Goal: Task Accomplishment & Management: Manage account settings

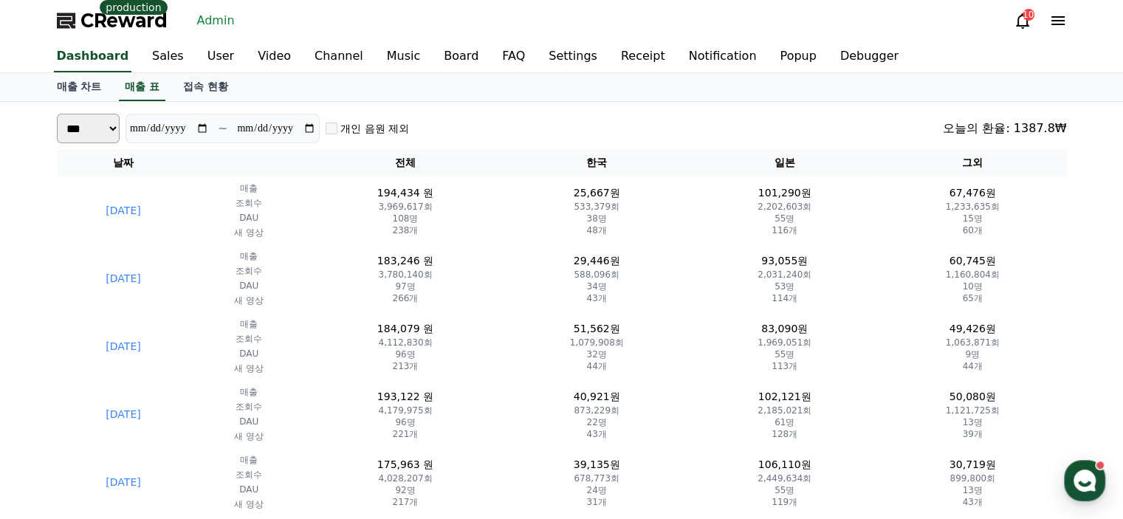
click at [458, 97] on div "매출 차트 매출 표 접속 현황" at bounding box center [562, 87] width 1034 height 28
click at [196, 47] on link "User" at bounding box center [221, 56] width 50 height 31
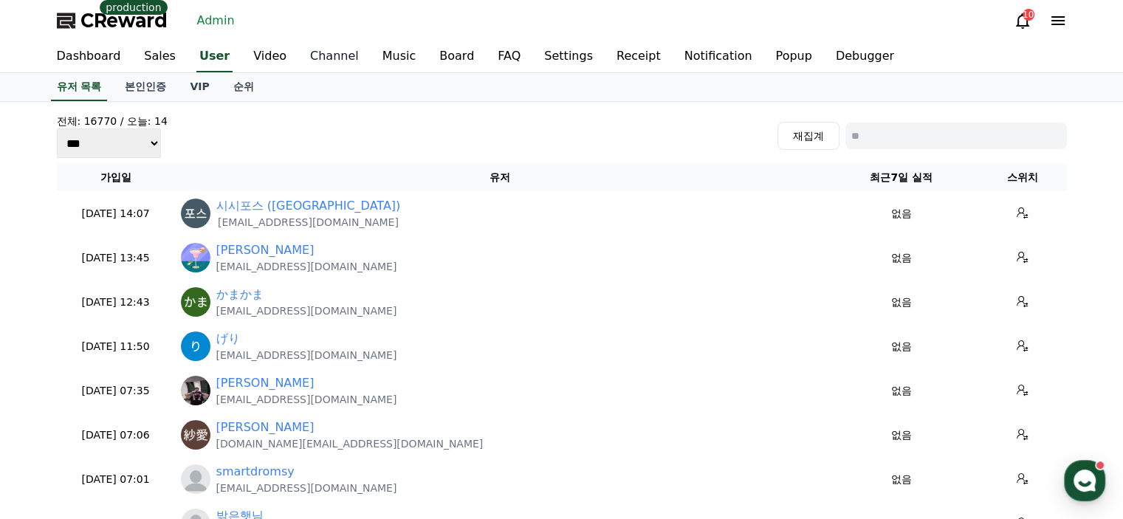
click at [309, 64] on link "Channel" at bounding box center [334, 56] width 72 height 31
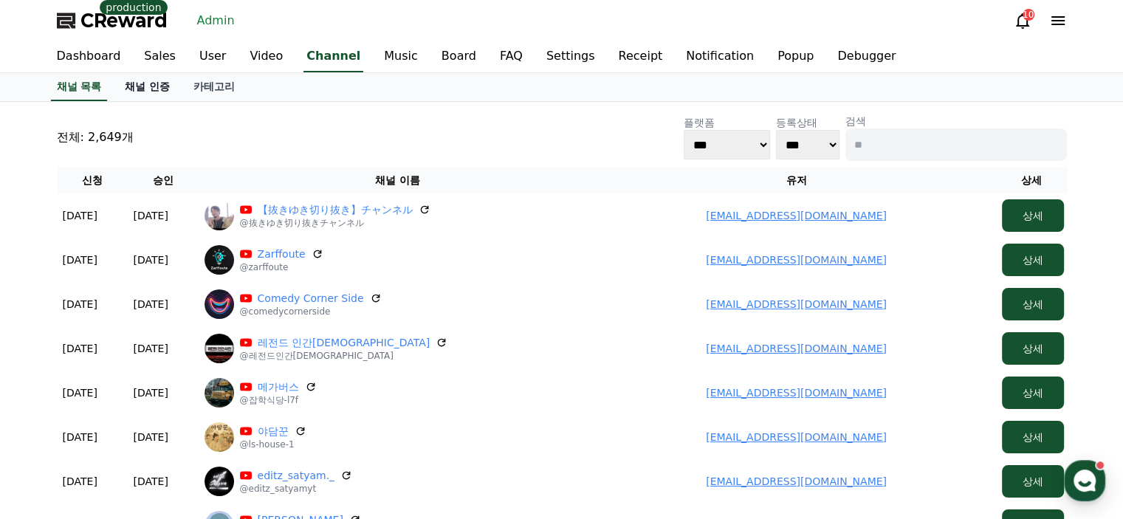
click at [135, 89] on link "채널 인증" at bounding box center [147, 87] width 69 height 28
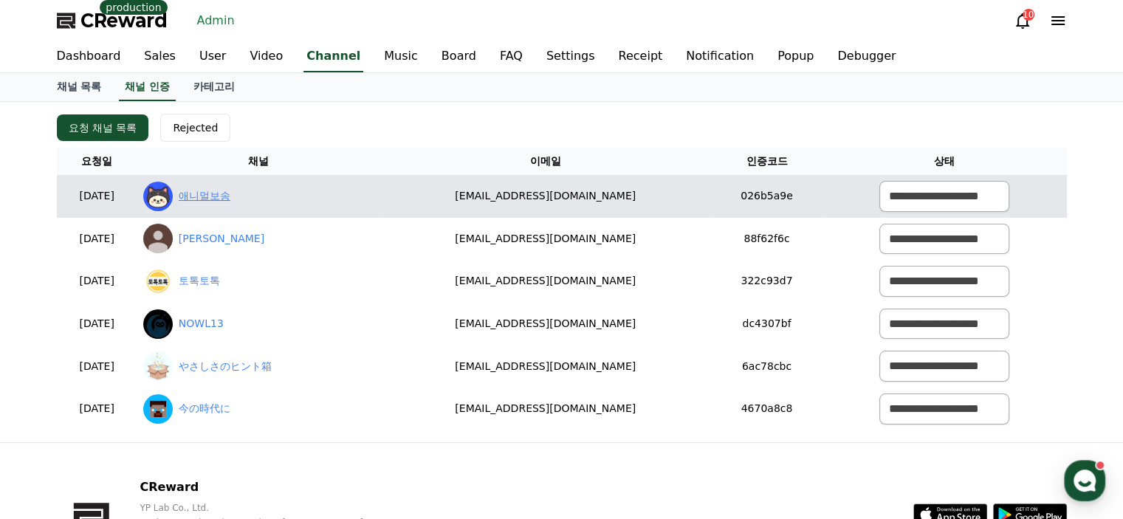
click at [230, 199] on link "애니멀보송" at bounding box center [205, 196] width 52 height 16
click at [922, 199] on select "**********" at bounding box center [945, 196] width 130 height 31
click at [880, 181] on select "**********" at bounding box center [945, 196] width 130 height 31
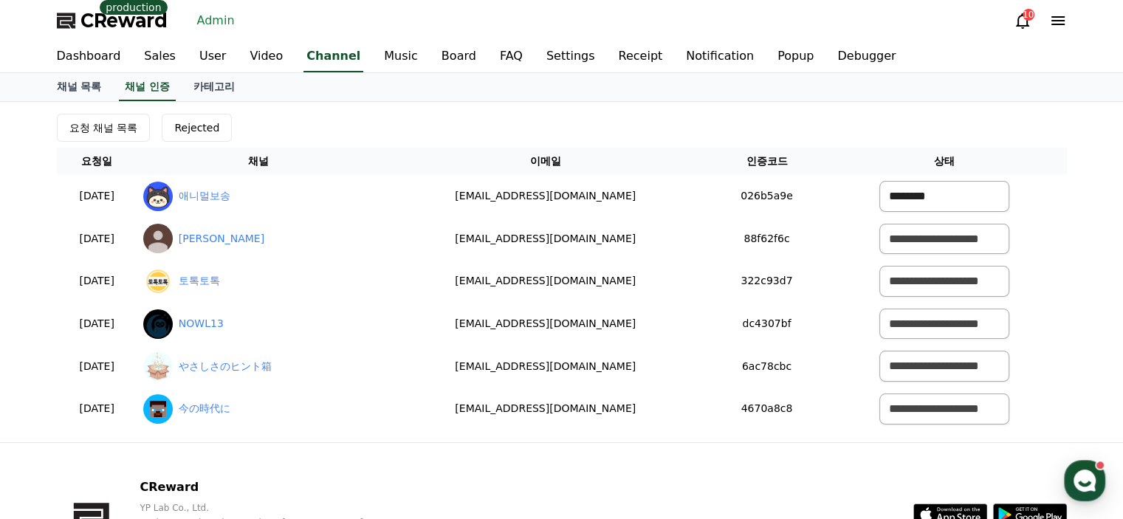
select select "*******"
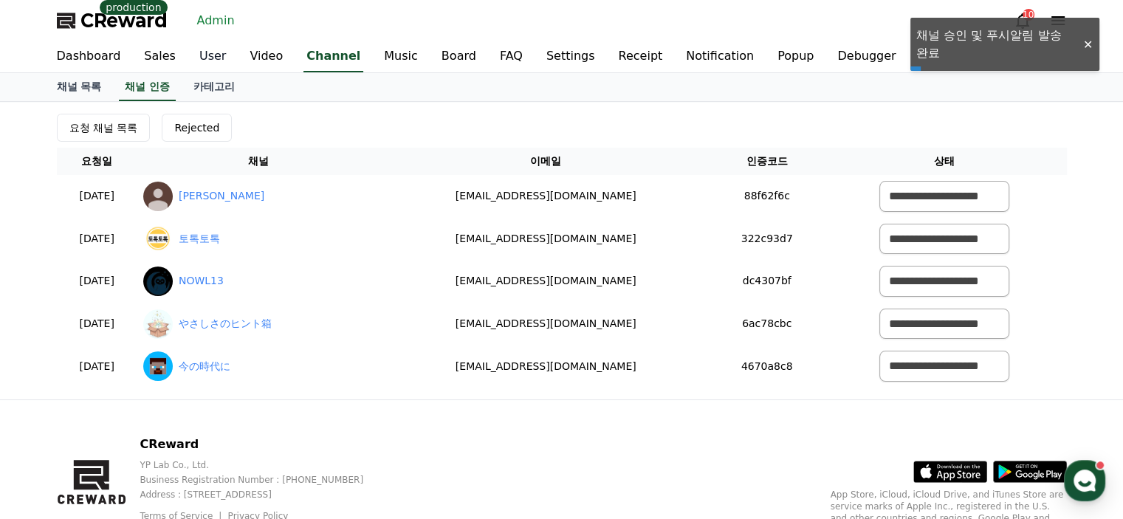
click at [188, 64] on link "User" at bounding box center [213, 56] width 50 height 31
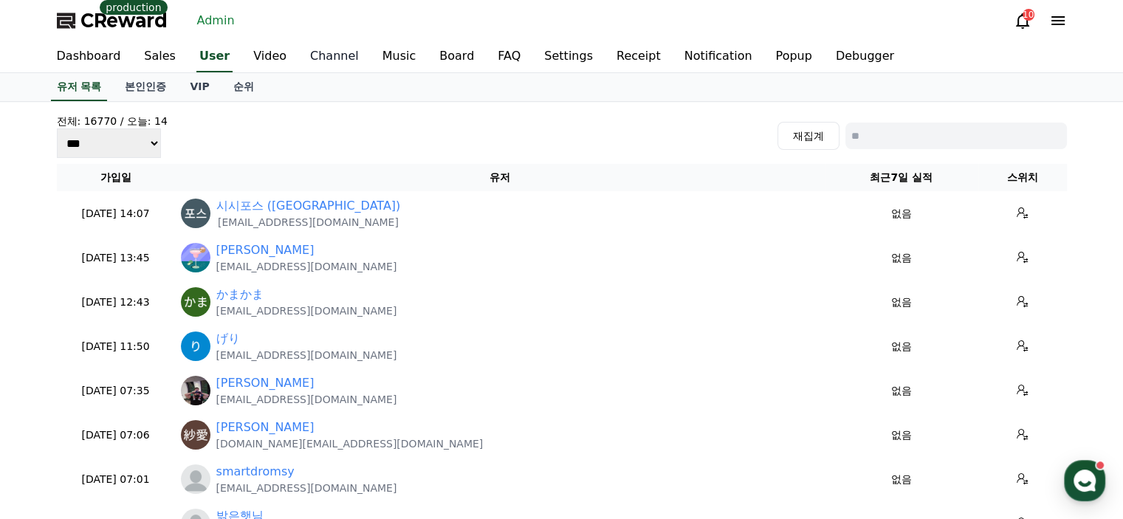
click at [301, 52] on link "Channel" at bounding box center [334, 56] width 72 height 31
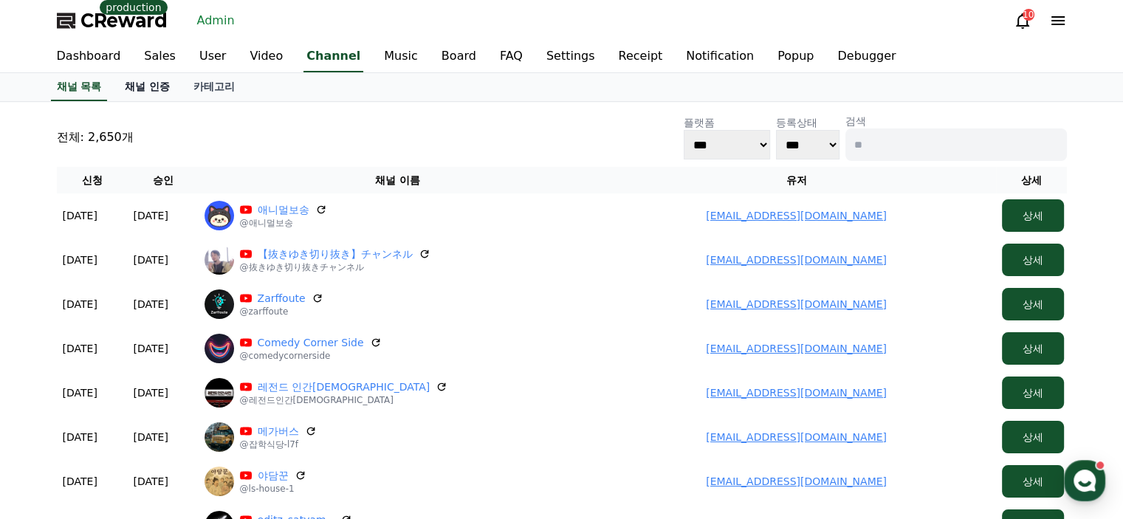
click at [154, 95] on link "채널 인증" at bounding box center [147, 87] width 69 height 28
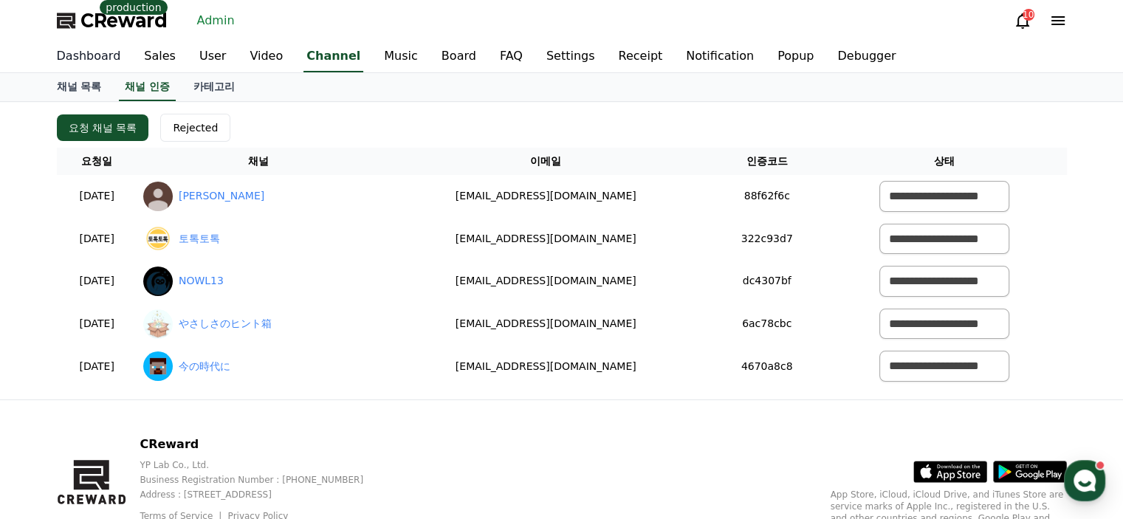
click at [90, 59] on link "Dashboard" at bounding box center [89, 56] width 88 height 31
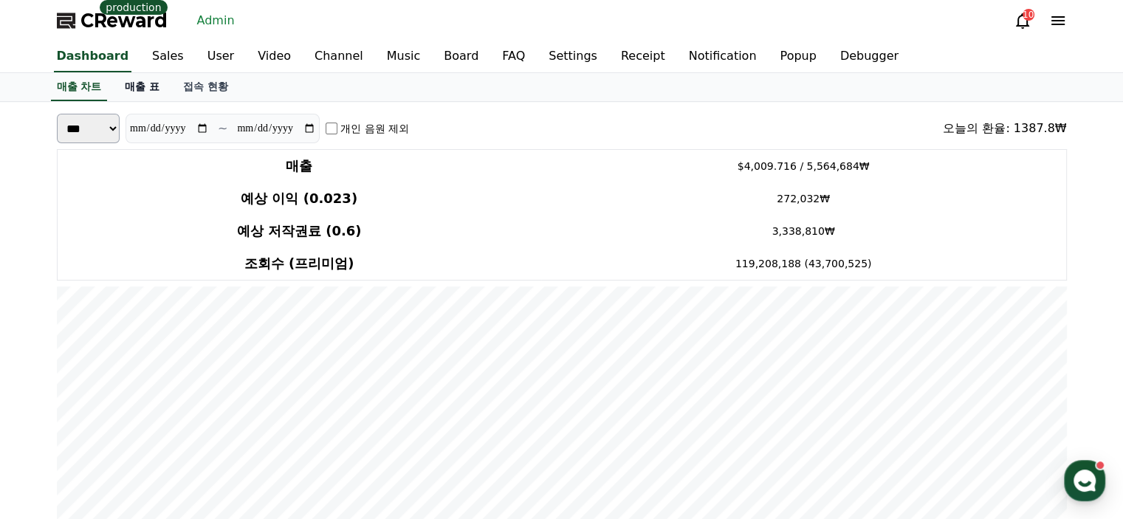
click at [147, 91] on link "매출 표" at bounding box center [142, 87] width 58 height 28
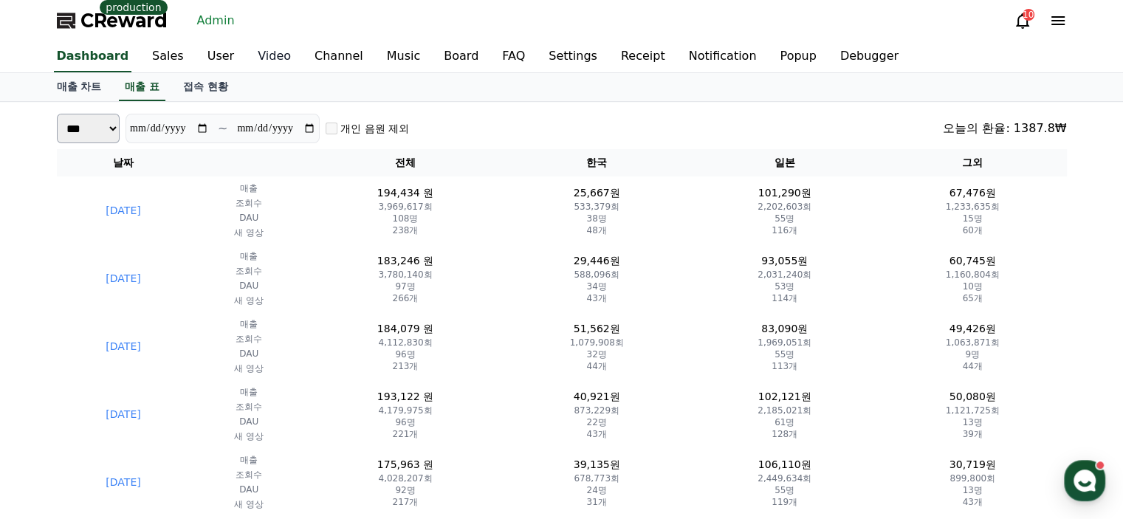
click at [246, 54] on link "Video" at bounding box center [274, 56] width 57 height 31
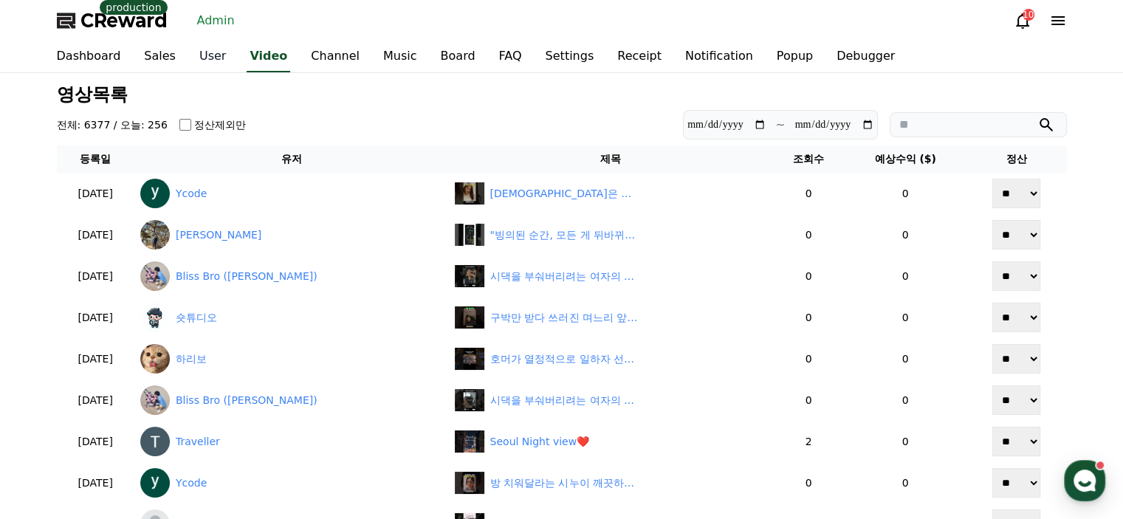
click at [206, 54] on link "User" at bounding box center [213, 56] width 50 height 31
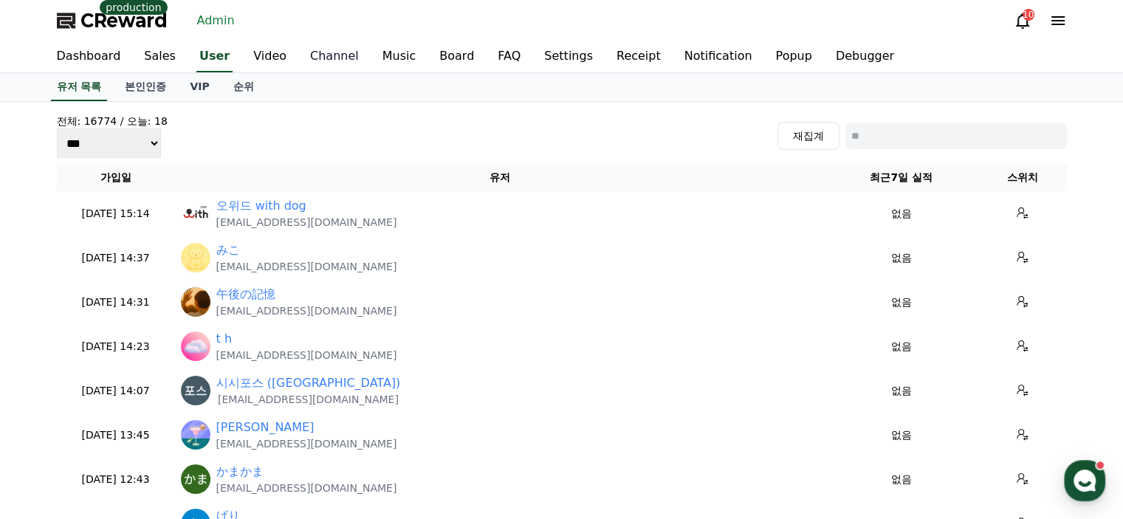
click at [303, 58] on link "Channel" at bounding box center [334, 56] width 72 height 31
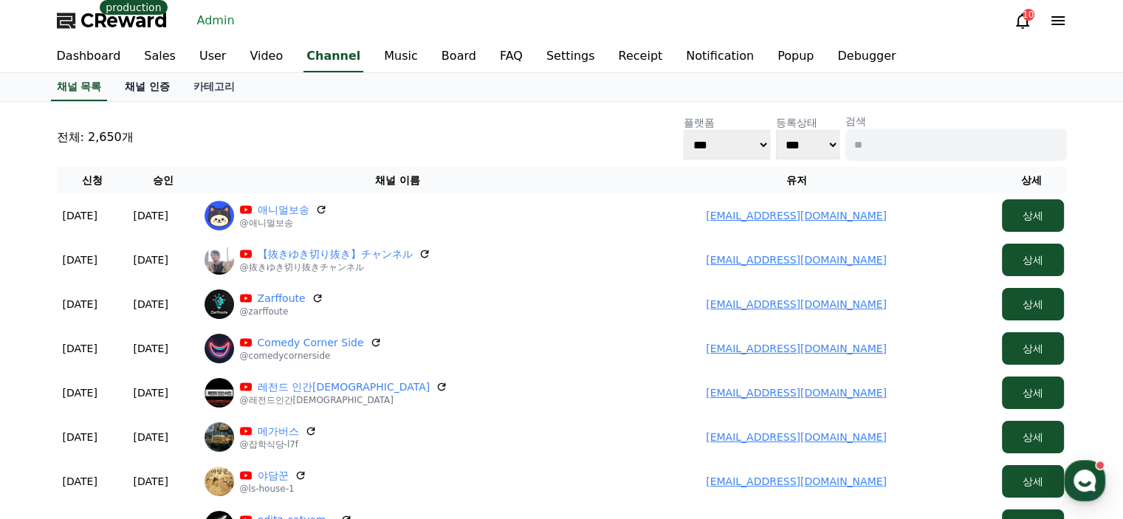
click at [142, 88] on link "채널 인증" at bounding box center [147, 87] width 69 height 28
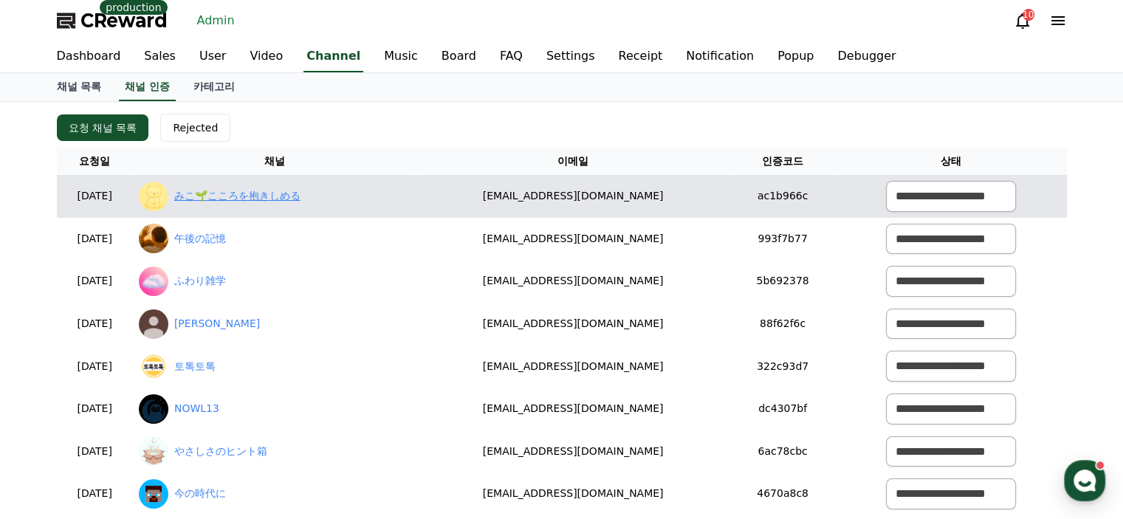
click at [284, 188] on link "みこ🌱こころを抱きしめる" at bounding box center [237, 196] width 126 height 16
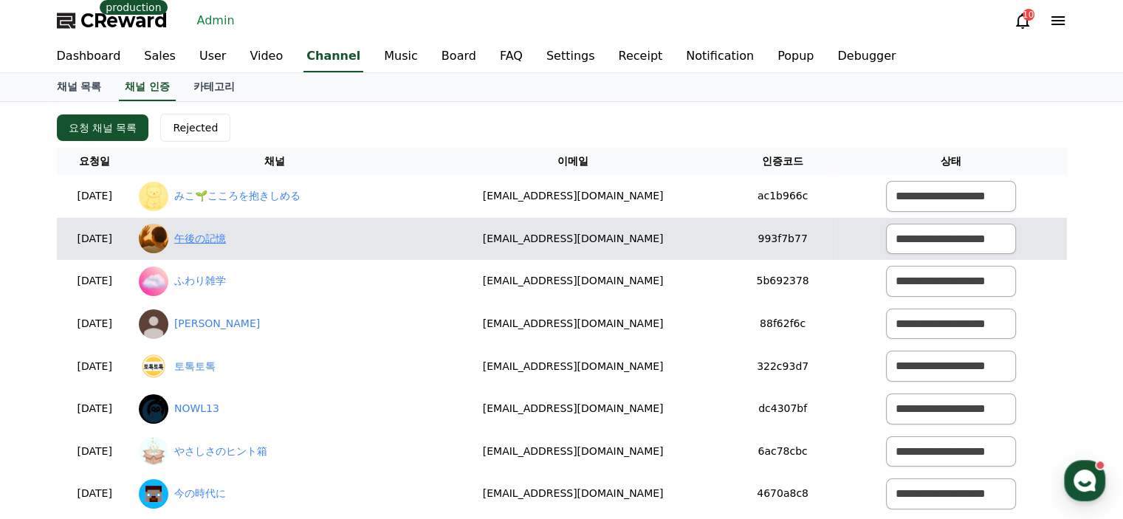
click at [226, 231] on link "午後の記憶" at bounding box center [200, 239] width 52 height 16
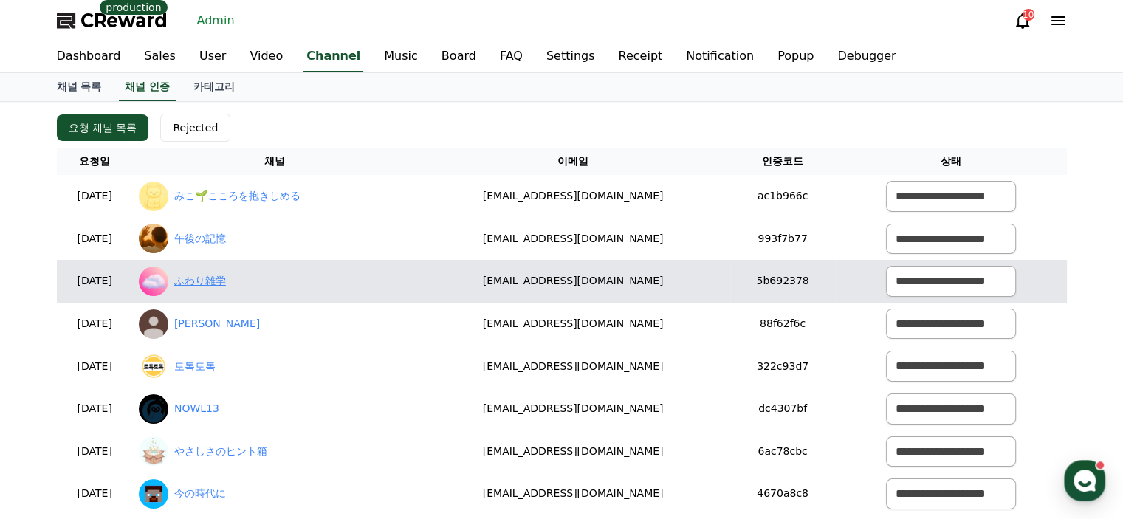
click at [226, 282] on link "ふわり雑学" at bounding box center [200, 281] width 52 height 16
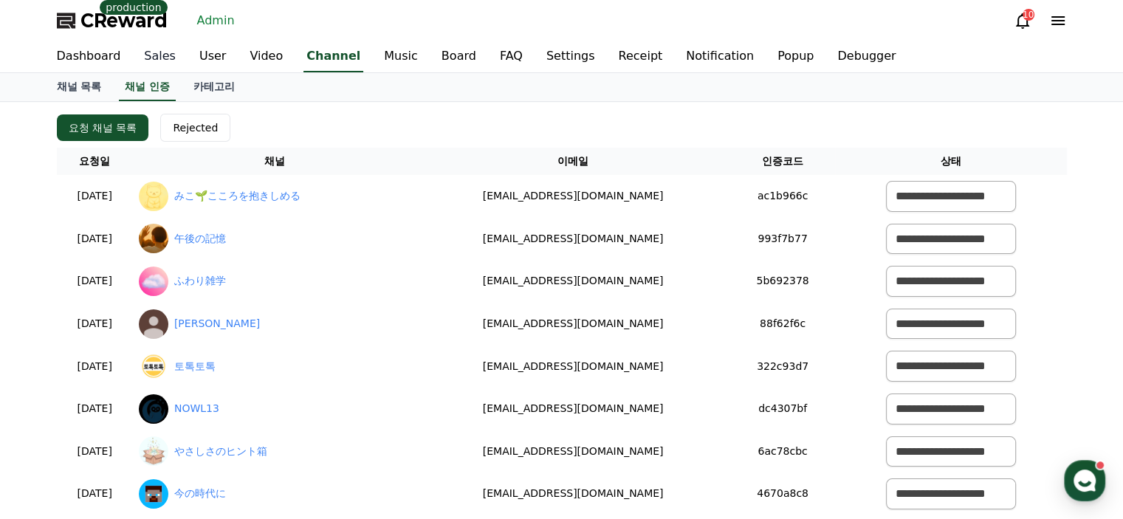
click at [151, 57] on link "Sales" at bounding box center [159, 56] width 55 height 31
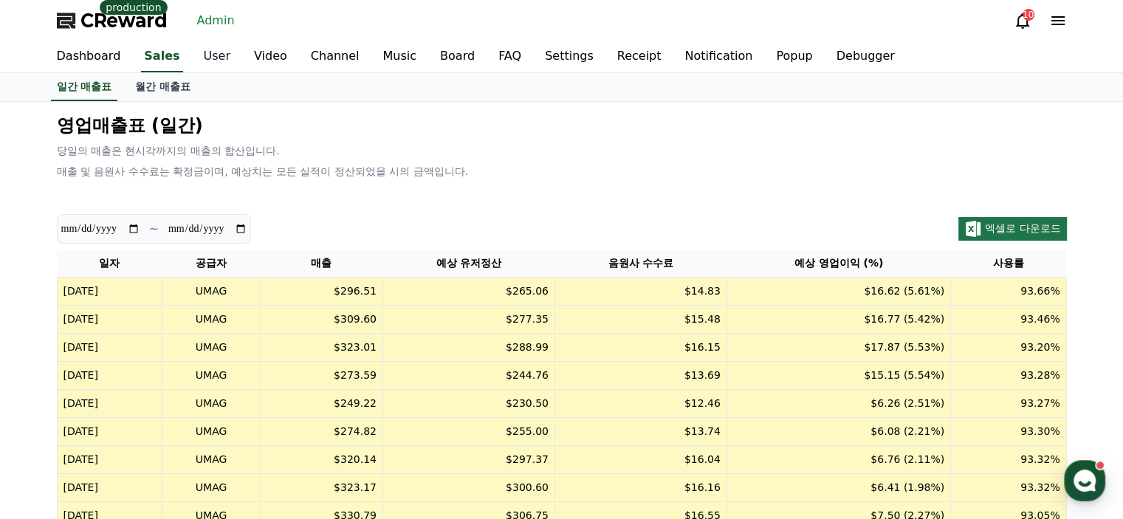
click at [213, 58] on link "User" at bounding box center [217, 56] width 50 height 31
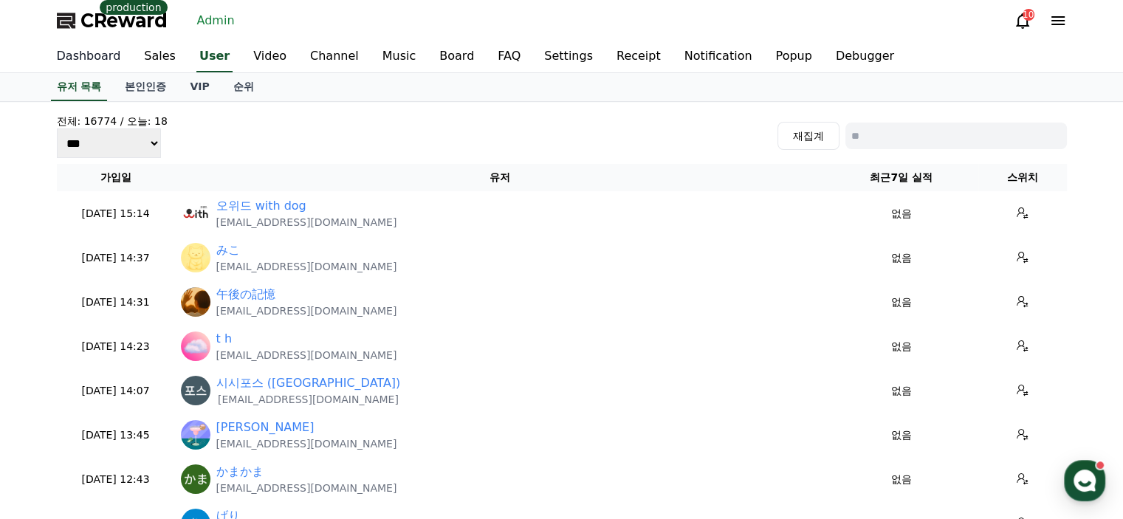
click at [87, 55] on link "Dashboard" at bounding box center [89, 56] width 88 height 31
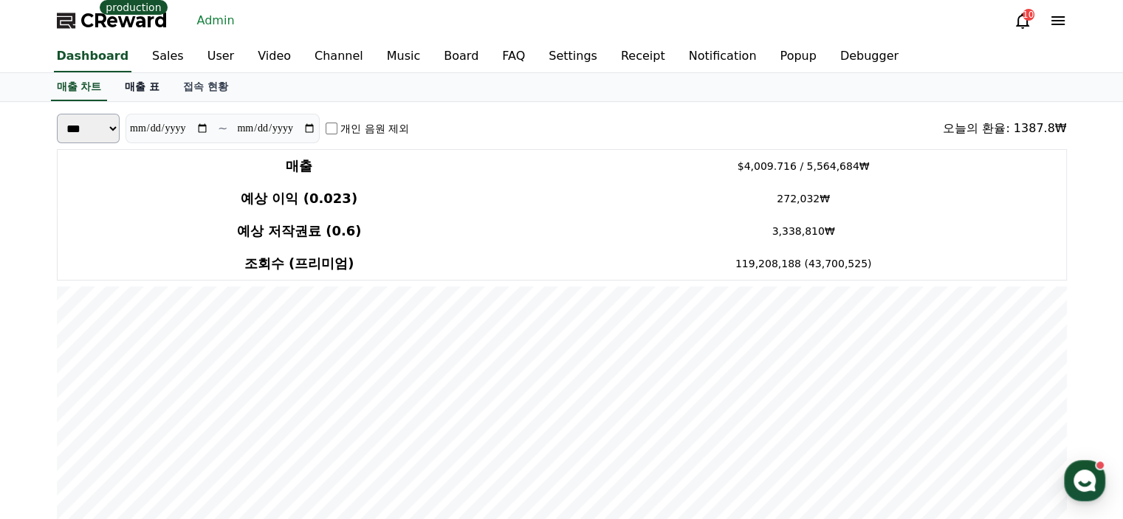
click at [143, 86] on link "매출 표" at bounding box center [142, 87] width 58 height 28
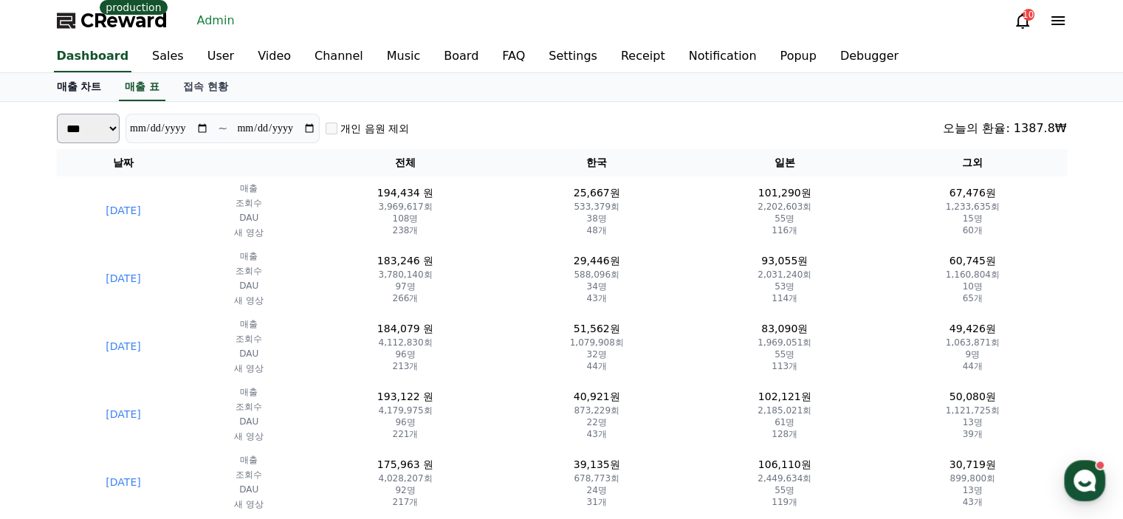
click at [84, 87] on link "매출 차트" at bounding box center [79, 87] width 69 height 28
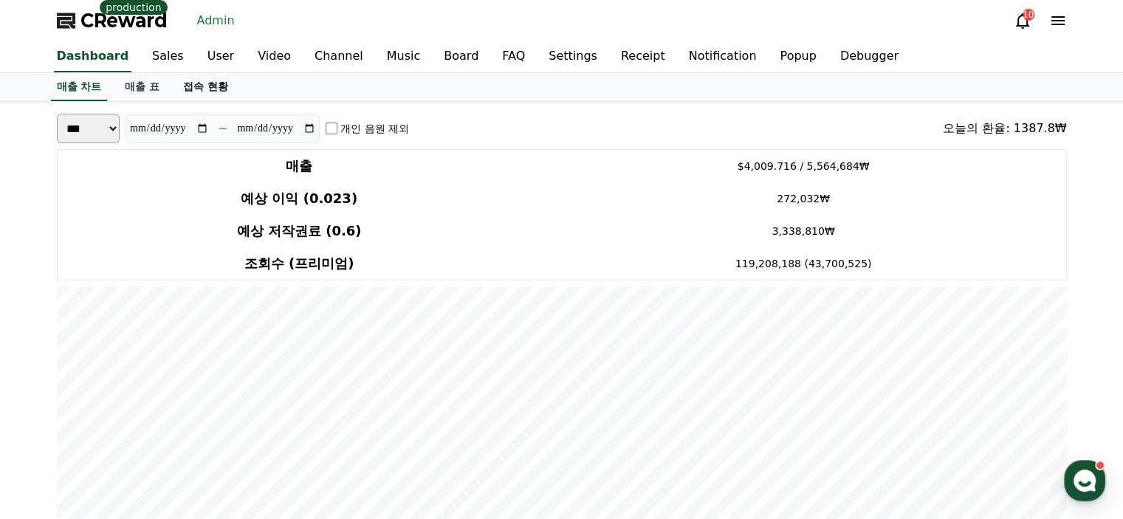
click at [204, 90] on link "접속 현황" at bounding box center [205, 87] width 69 height 28
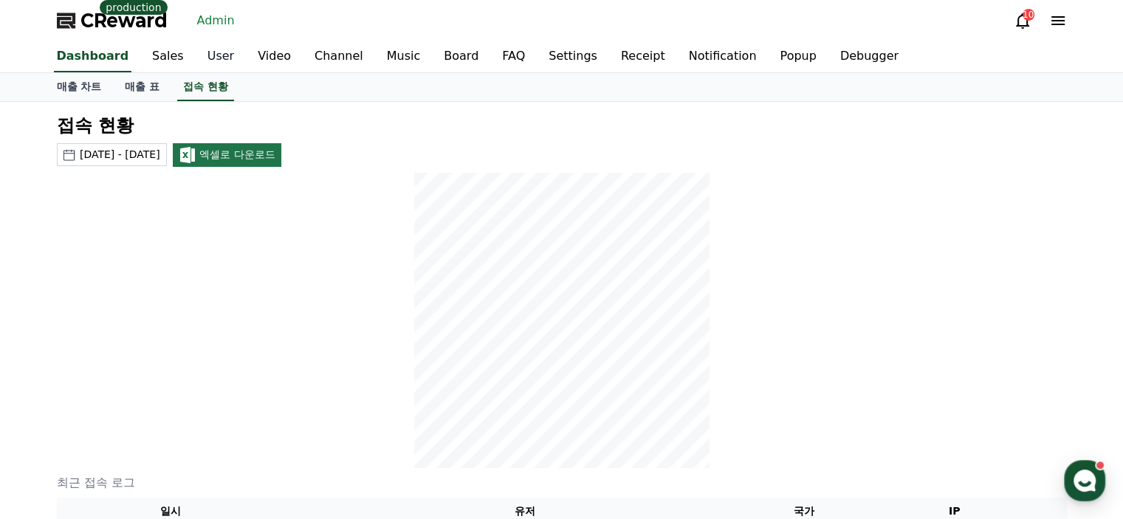
click at [218, 61] on link "User" at bounding box center [221, 56] width 50 height 31
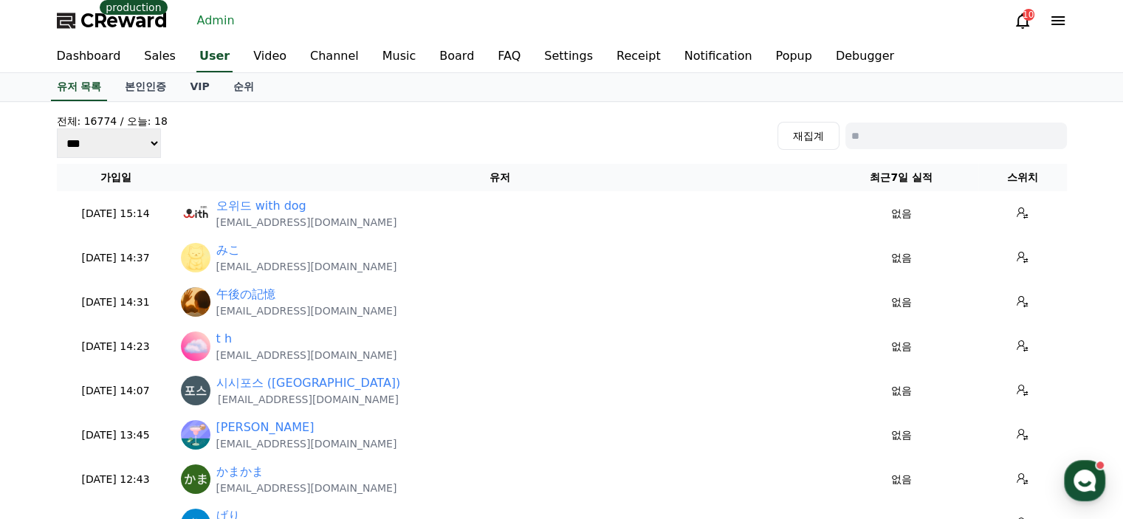
click at [925, 126] on input at bounding box center [957, 136] width 222 height 27
type input "*******"
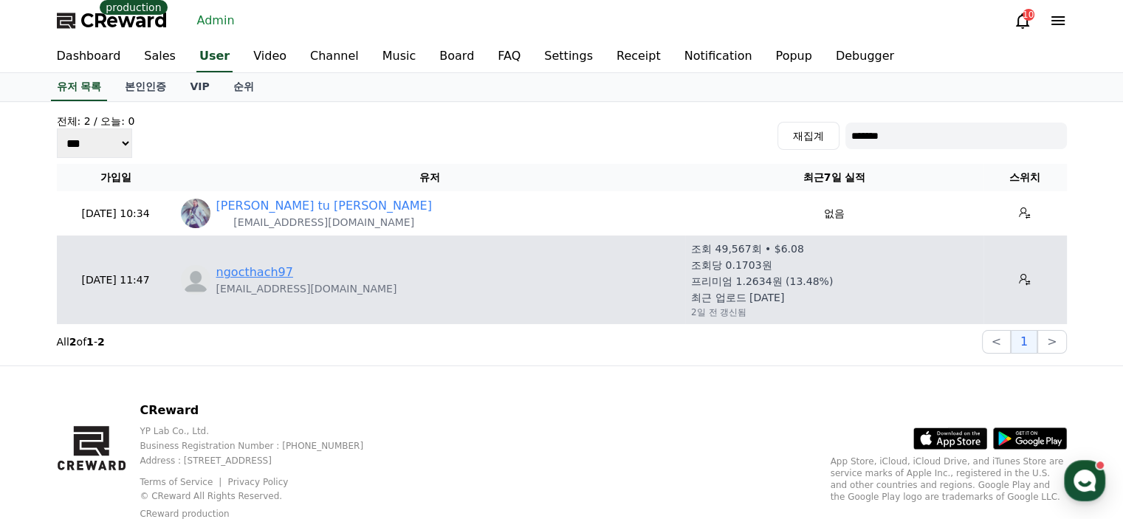
click at [265, 274] on link "ngocthach97" at bounding box center [254, 273] width 77 height 18
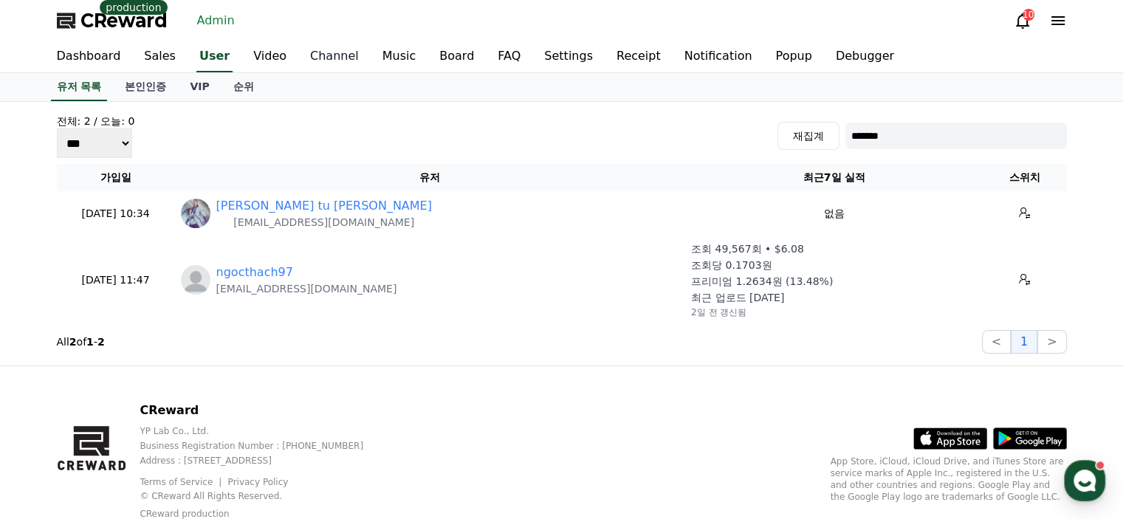
click at [333, 58] on link "Channel" at bounding box center [334, 56] width 72 height 31
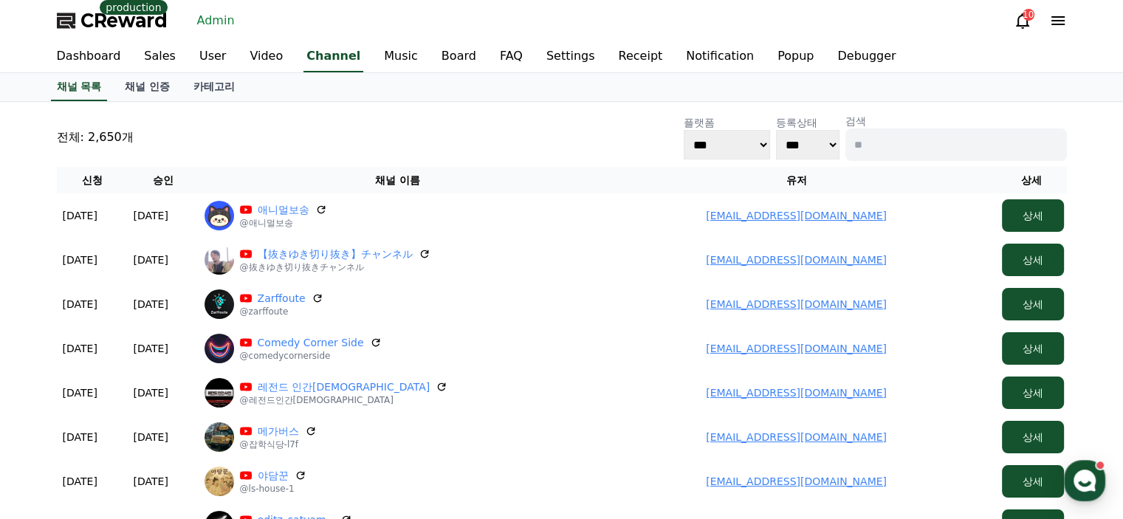
click at [910, 148] on input at bounding box center [957, 144] width 222 height 32
type input "*"
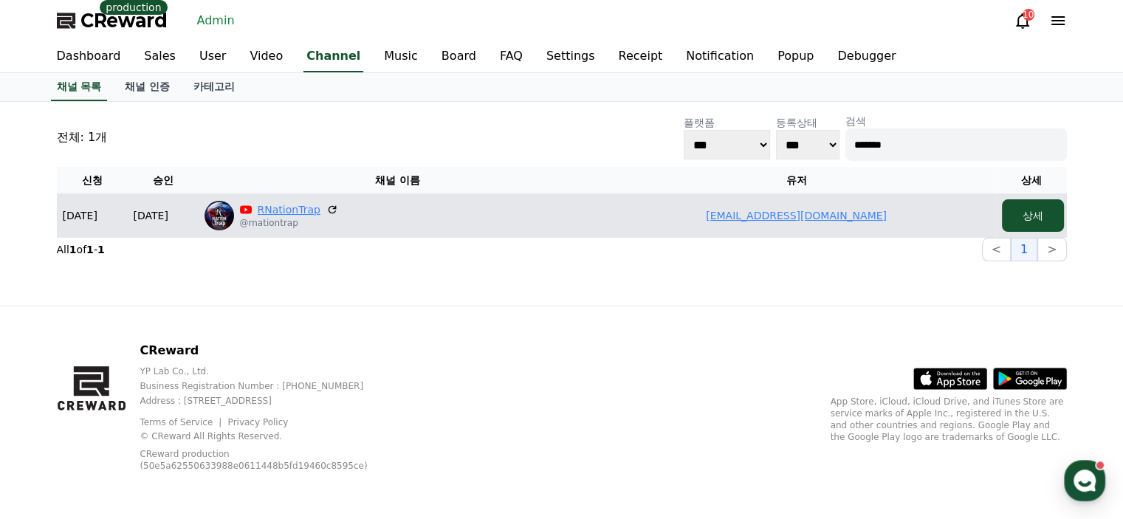
click at [258, 203] on link "RNationTrap" at bounding box center [289, 209] width 63 height 15
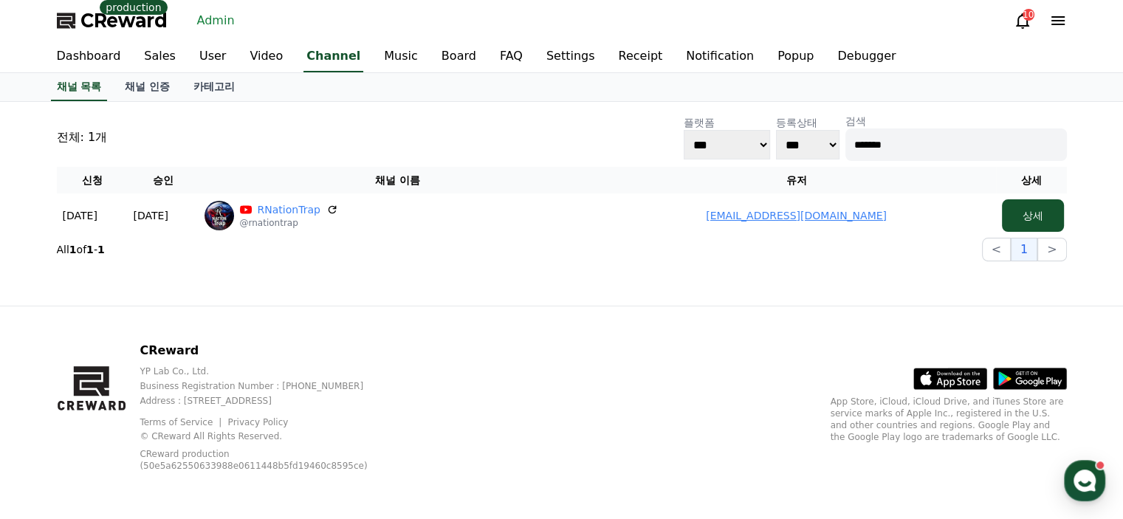
click at [966, 152] on input "*******" at bounding box center [957, 144] width 222 height 32
click at [964, 152] on input "*******" at bounding box center [957, 144] width 222 height 32
type input "*****"
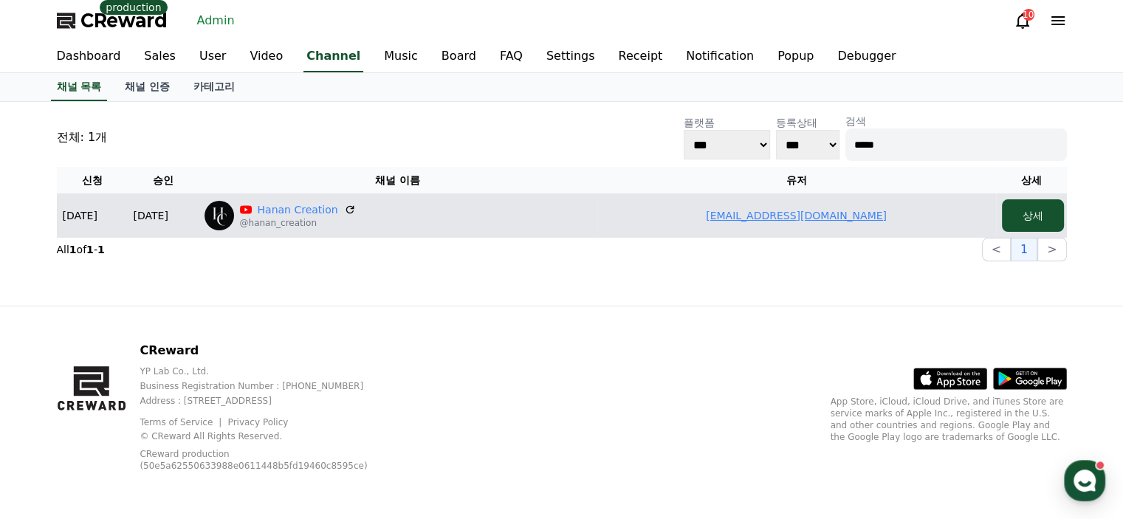
click at [843, 210] on link "editingshow0987@gmail.com" at bounding box center [796, 216] width 181 height 12
click at [278, 213] on link "Hanan Creation" at bounding box center [298, 209] width 80 height 15
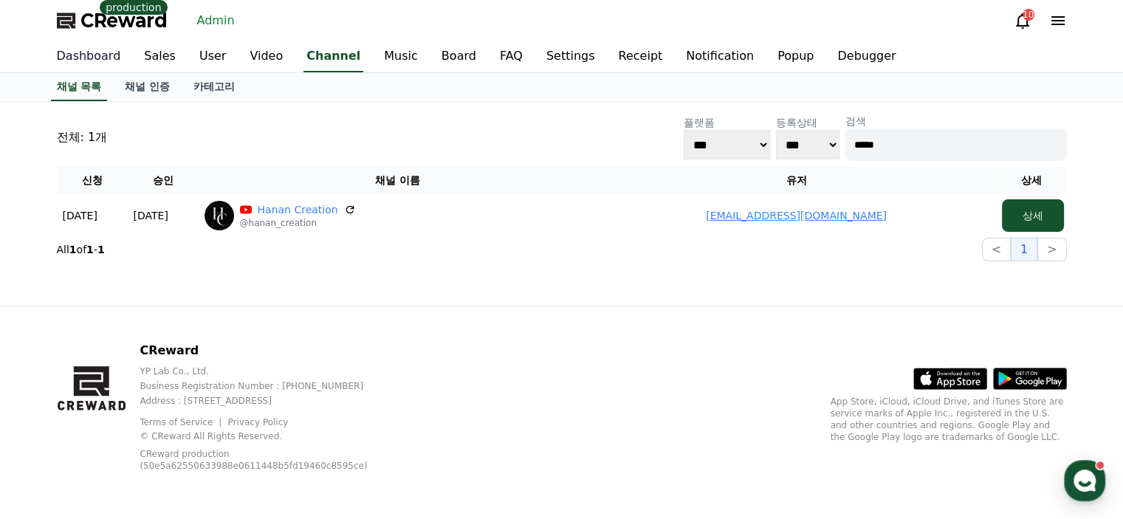
click at [101, 57] on link "Dashboard" at bounding box center [89, 56] width 88 height 31
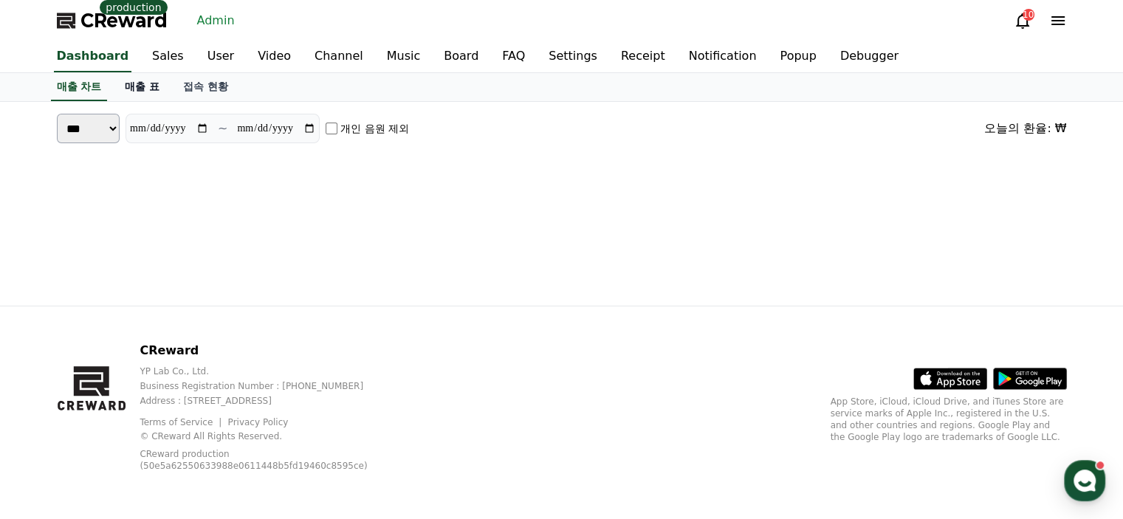
click at [130, 84] on link "매출 표" at bounding box center [142, 87] width 58 height 28
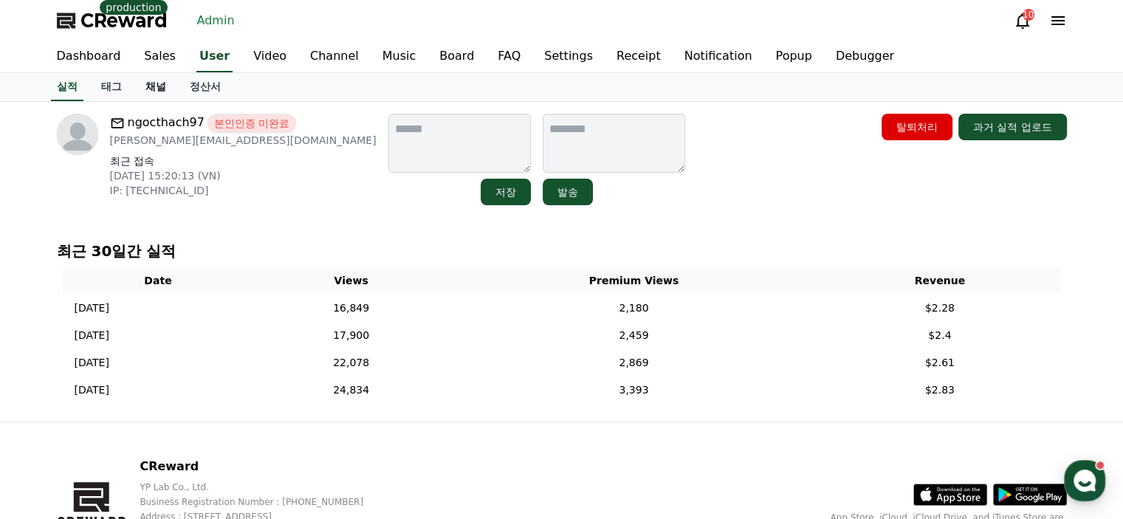
click at [150, 88] on link "채널" at bounding box center [156, 87] width 44 height 28
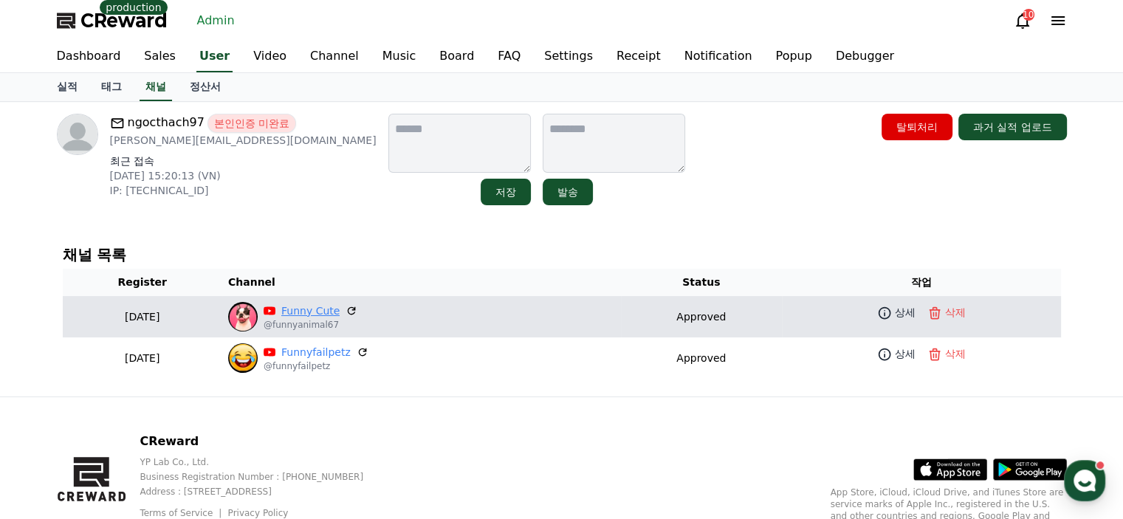
click at [314, 307] on link "Funny Cute" at bounding box center [310, 312] width 58 height 16
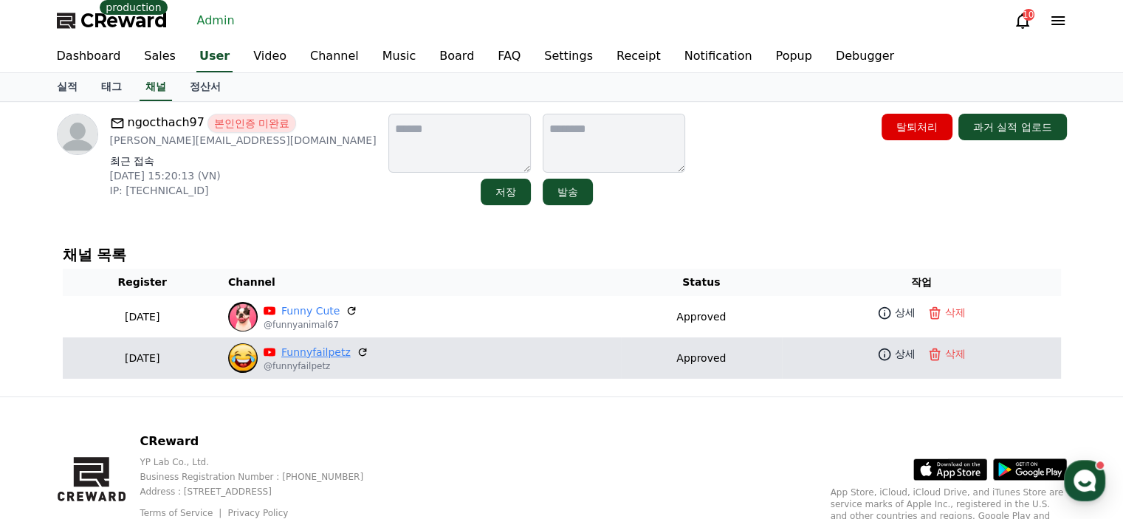
click at [321, 348] on link "Funnyfailpetz" at bounding box center [315, 353] width 69 height 16
